Goal: Task Accomplishment & Management: Complete application form

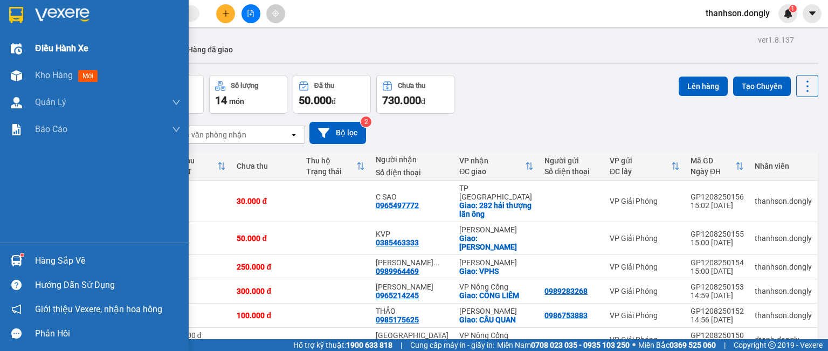
click at [32, 47] on div "Điều hành xe" at bounding box center [94, 48] width 189 height 27
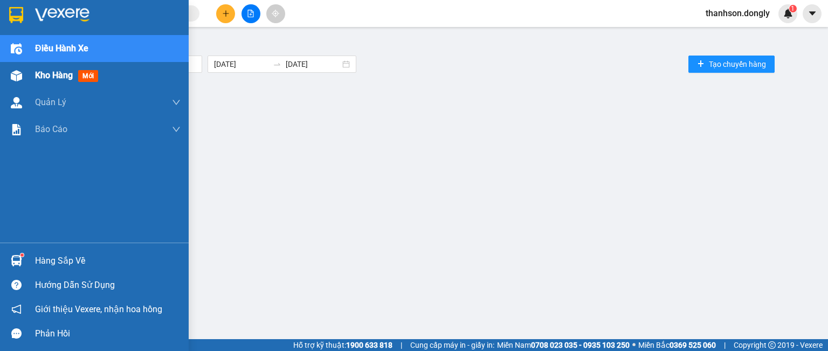
click at [41, 77] on span "Kho hàng" at bounding box center [54, 75] width 38 height 10
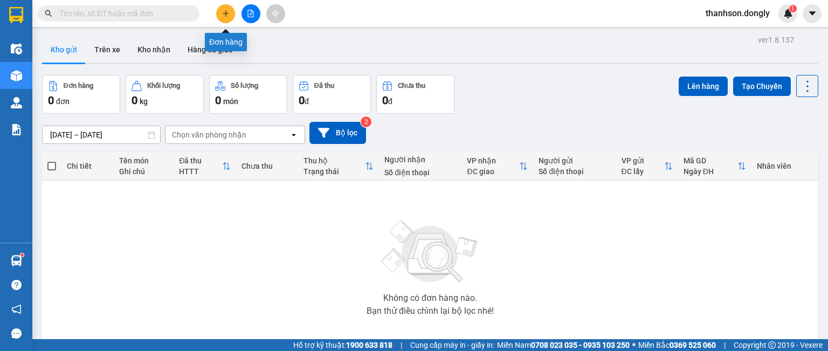
click at [226, 14] on icon "plus" at bounding box center [225, 13] width 1 height 6
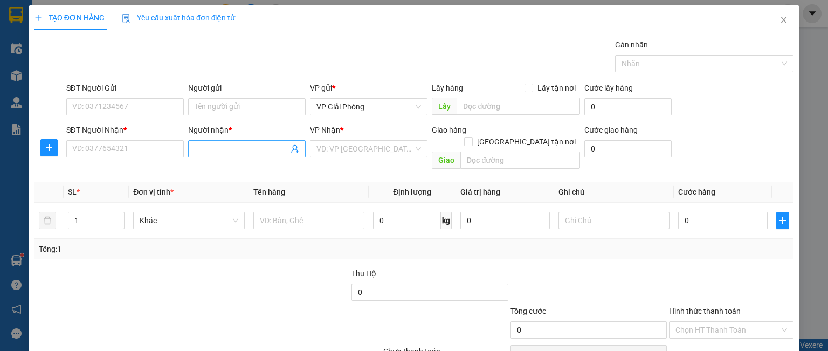
click at [218, 145] on input "Người nhận *" at bounding box center [242, 149] width 94 height 12
click at [207, 150] on input "NAMF ĐÊ" at bounding box center [242, 149] width 94 height 12
click at [224, 150] on input "NAM ĐÊ" at bounding box center [242, 149] width 94 height 12
click at [226, 149] on input "NAM ĐÊ" at bounding box center [242, 149] width 94 height 12
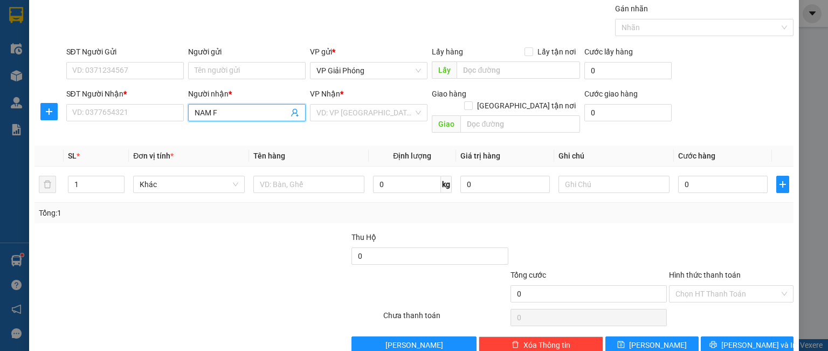
scroll to position [35, 0]
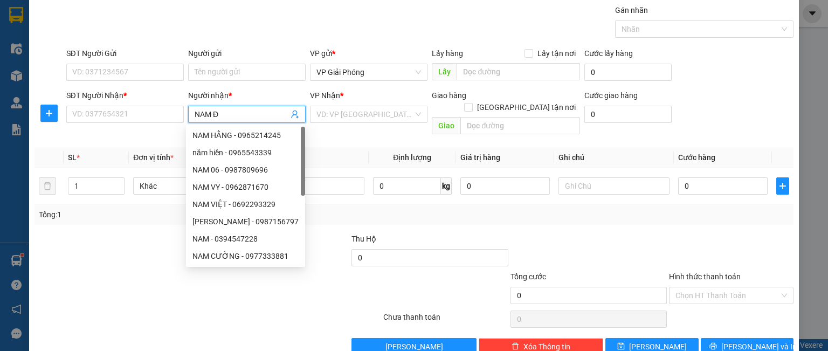
type input "NAM ĐỀ"
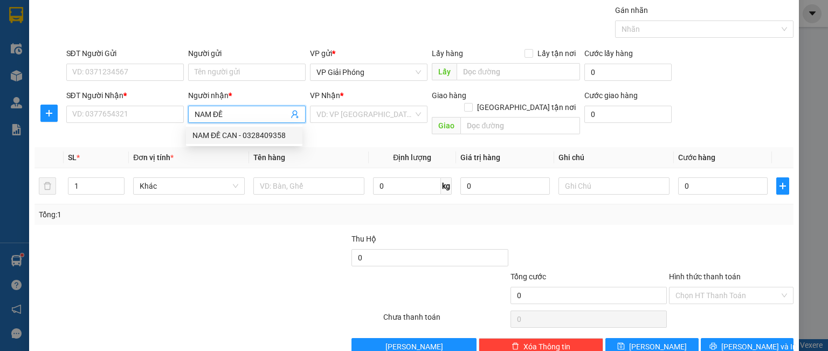
click at [224, 140] on div "NAM ĐỀ CAN - 0328409358" at bounding box center [245, 135] width 104 height 12
type input "0328409358"
type input "NAM ĐỀ CAN"
checkbox input "true"
type input "TT [GEOGRAPHIC_DATA]"
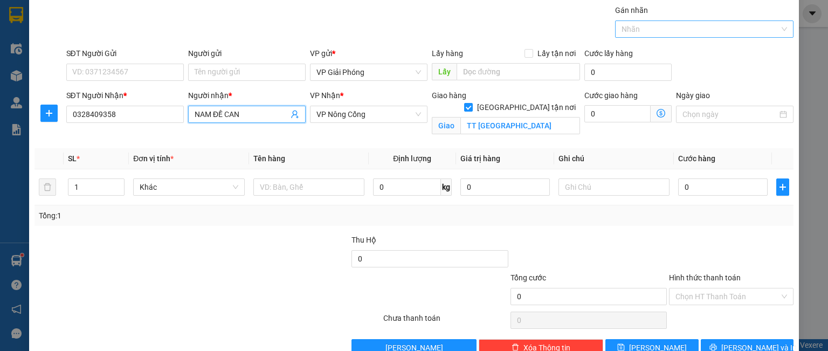
click at [633, 29] on div at bounding box center [699, 29] width 162 height 13
type input "NAM ĐỀ CAN"
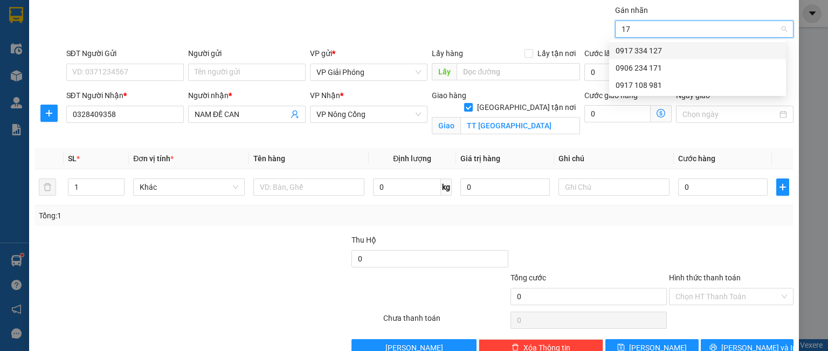
type input "171"
drag, startPoint x: 627, startPoint y: 53, endPoint x: 663, endPoint y: 17, distance: 51.5
click at [628, 53] on div "0906 234 171" at bounding box center [698, 51] width 164 height 12
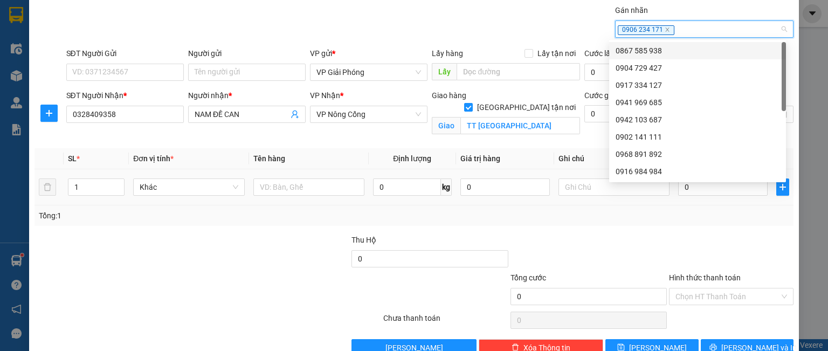
drag, startPoint x: 78, startPoint y: 190, endPoint x: 65, endPoint y: 193, distance: 12.7
click at [73, 193] on input "1" at bounding box center [96, 187] width 56 height 16
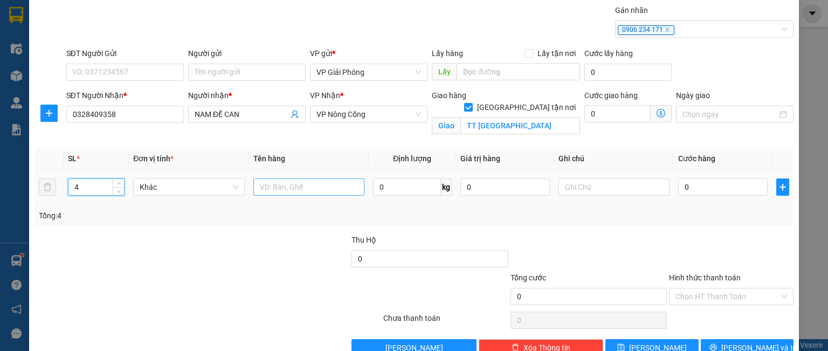
type input "4"
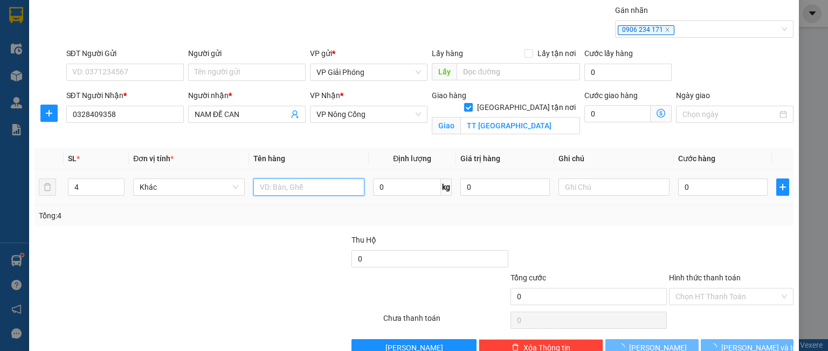
click at [274, 184] on input "text" at bounding box center [308, 187] width 111 height 17
type input "CUỘN"
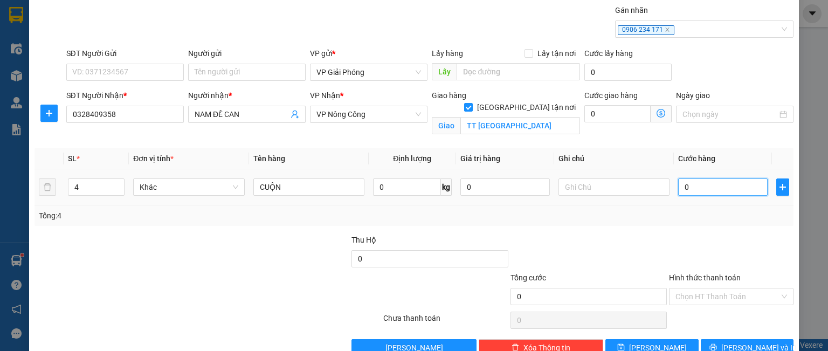
click at [697, 188] on input "0" at bounding box center [723, 187] width 90 height 17
type input "2"
type input "20"
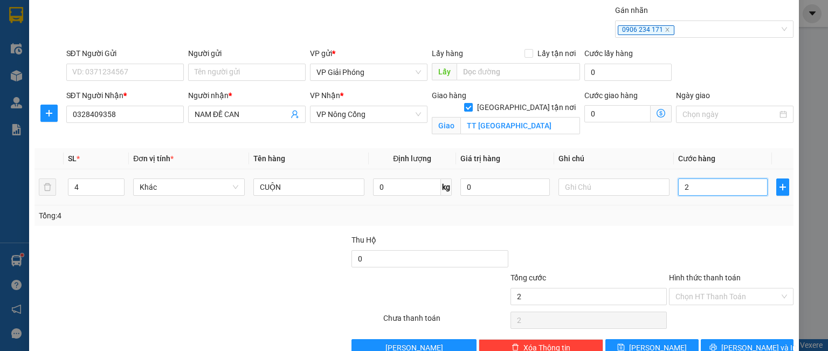
type input "20"
type input "200"
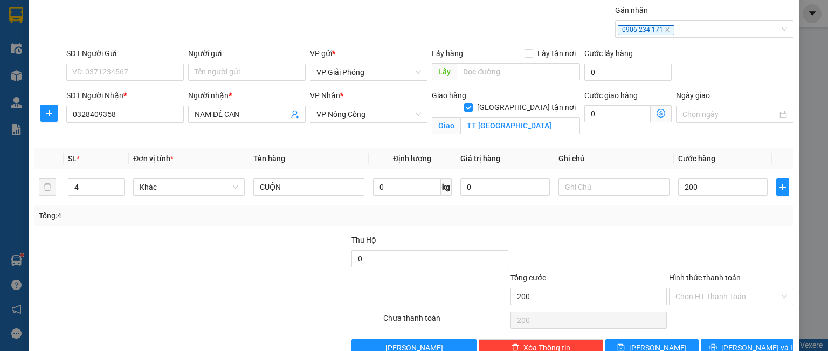
type input "200.000"
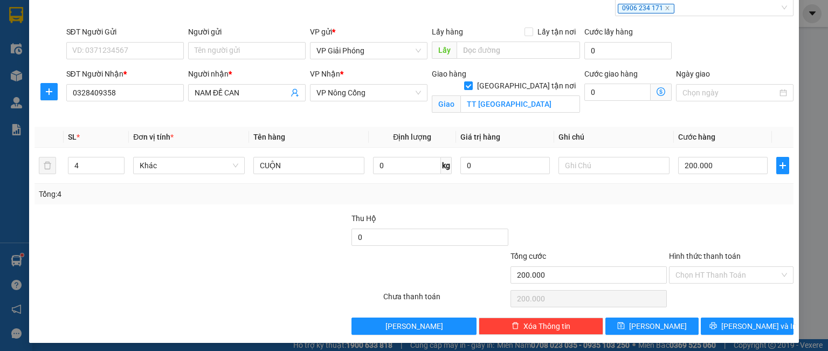
scroll to position [59, 0]
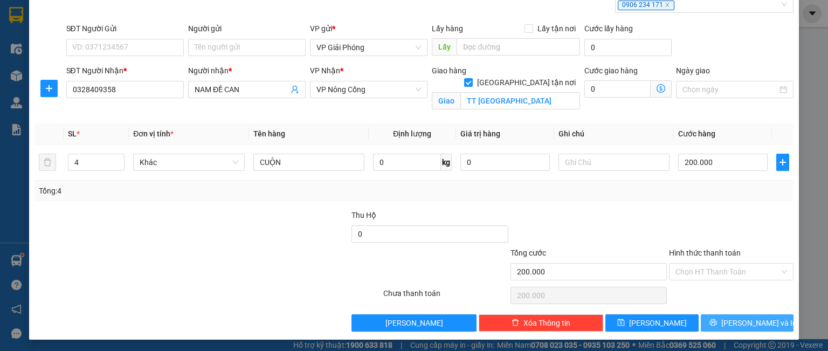
click at [717, 323] on icon "printer" at bounding box center [714, 323] width 8 height 8
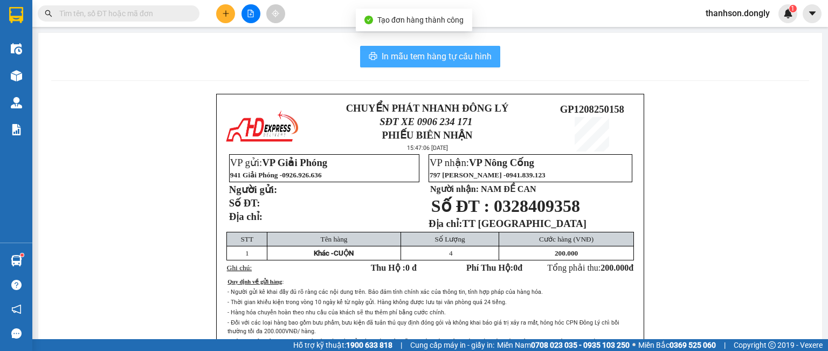
click at [435, 53] on span "In mẫu tem hàng tự cấu hình" at bounding box center [437, 56] width 110 height 13
